Goal: Information Seeking & Learning: Learn about a topic

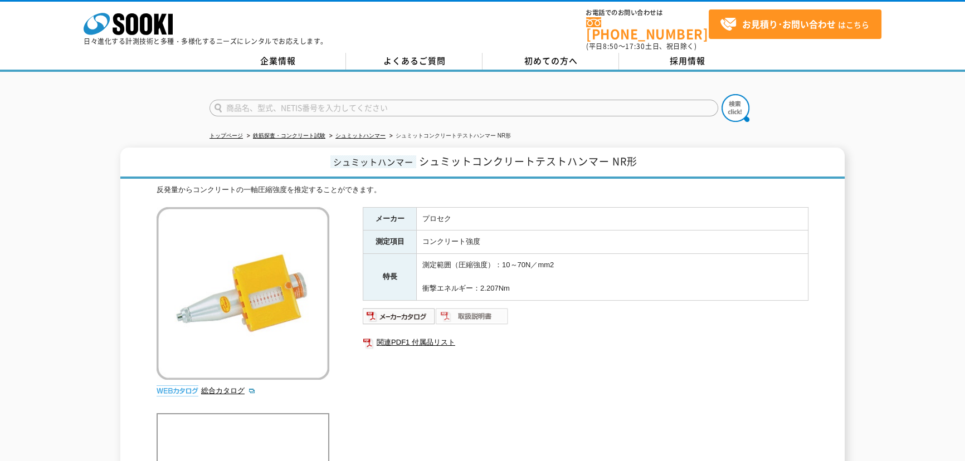
click at [462, 307] on img at bounding box center [472, 316] width 73 height 18
click at [352, 133] on link "シュミットハンマー" at bounding box center [360, 136] width 50 height 6
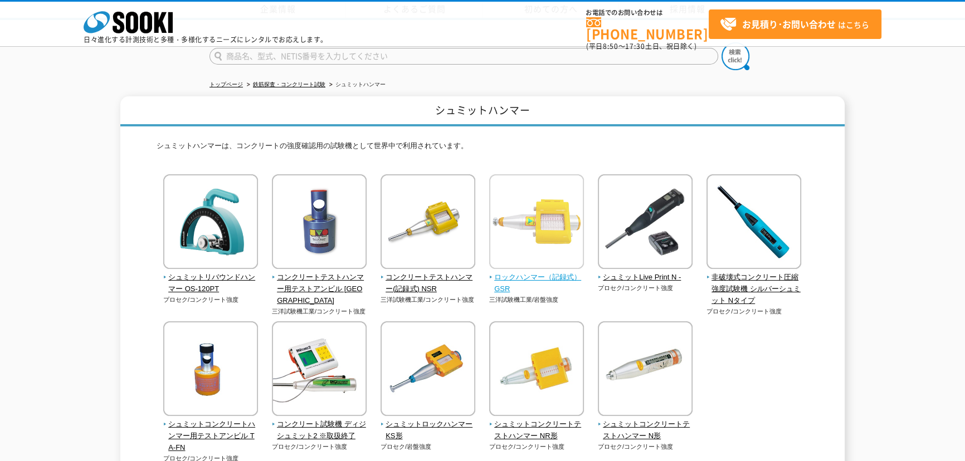
scroll to position [152, 0]
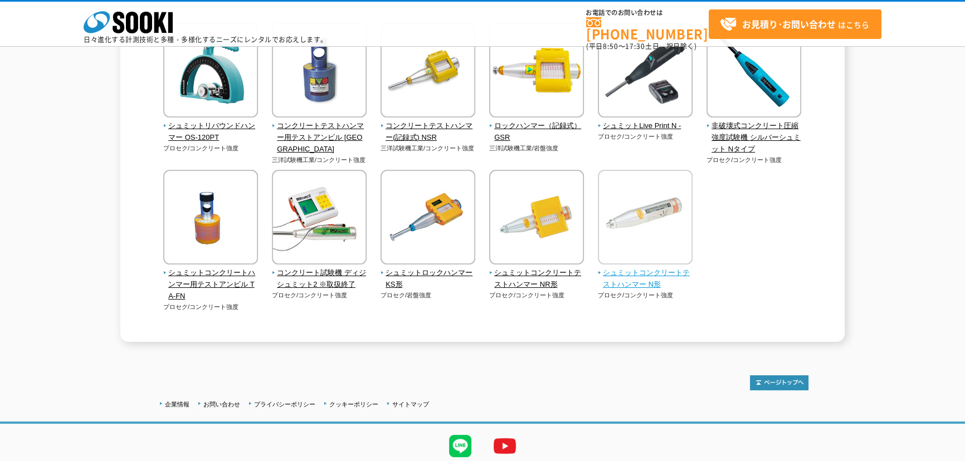
click at [628, 232] on img at bounding box center [645, 218] width 95 height 97
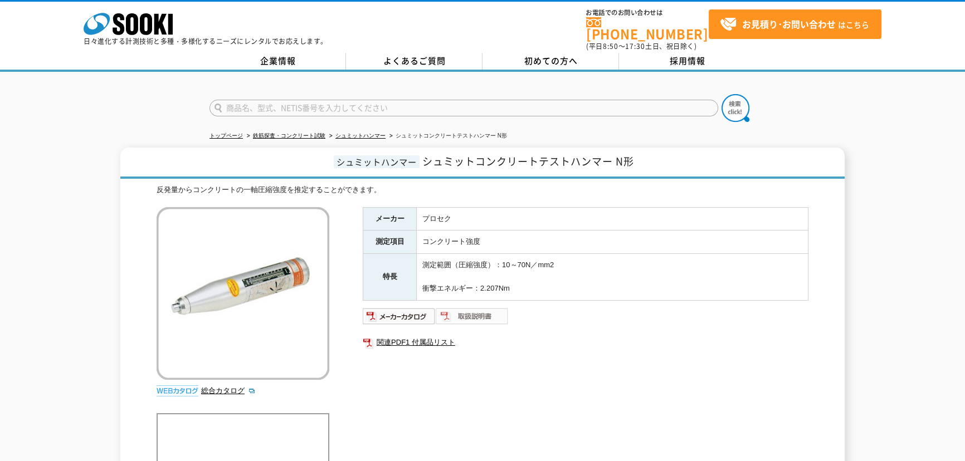
click at [462, 307] on img at bounding box center [472, 316] width 73 height 18
